Goal: Task Accomplishment & Management: Manage account settings

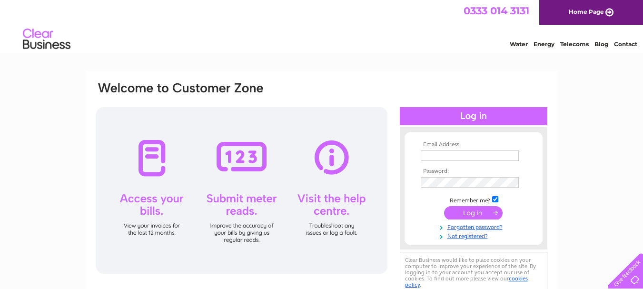
click at [454, 156] on input "text" at bounding box center [470, 155] width 98 height 10
type input "[EMAIL_ADDRESS][DOMAIN_NAME]"
click at [467, 211] on input "submit" at bounding box center [473, 212] width 59 height 13
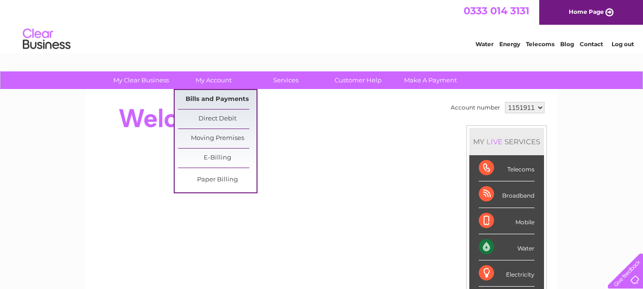
click at [208, 100] on link "Bills and Payments" at bounding box center [217, 99] width 79 height 19
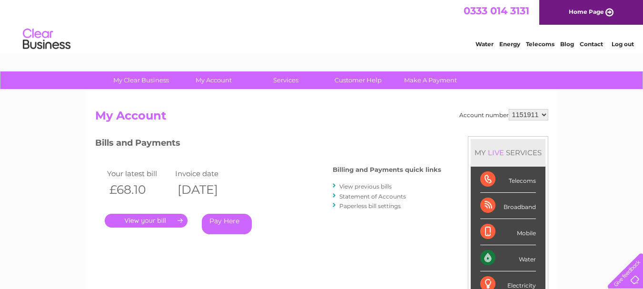
click at [173, 217] on link "." at bounding box center [146, 221] width 83 height 14
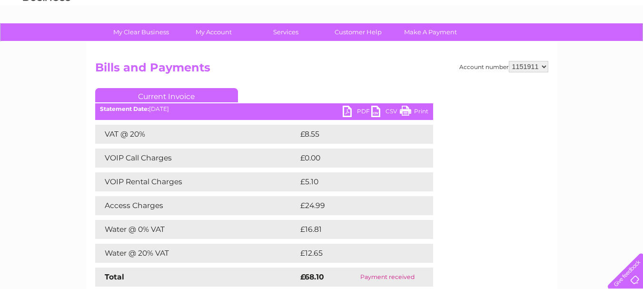
scroll to position [48, 0]
click at [359, 111] on link "PDF" at bounding box center [357, 113] width 29 height 14
